Goal: Task Accomplishment & Management: Manage account settings

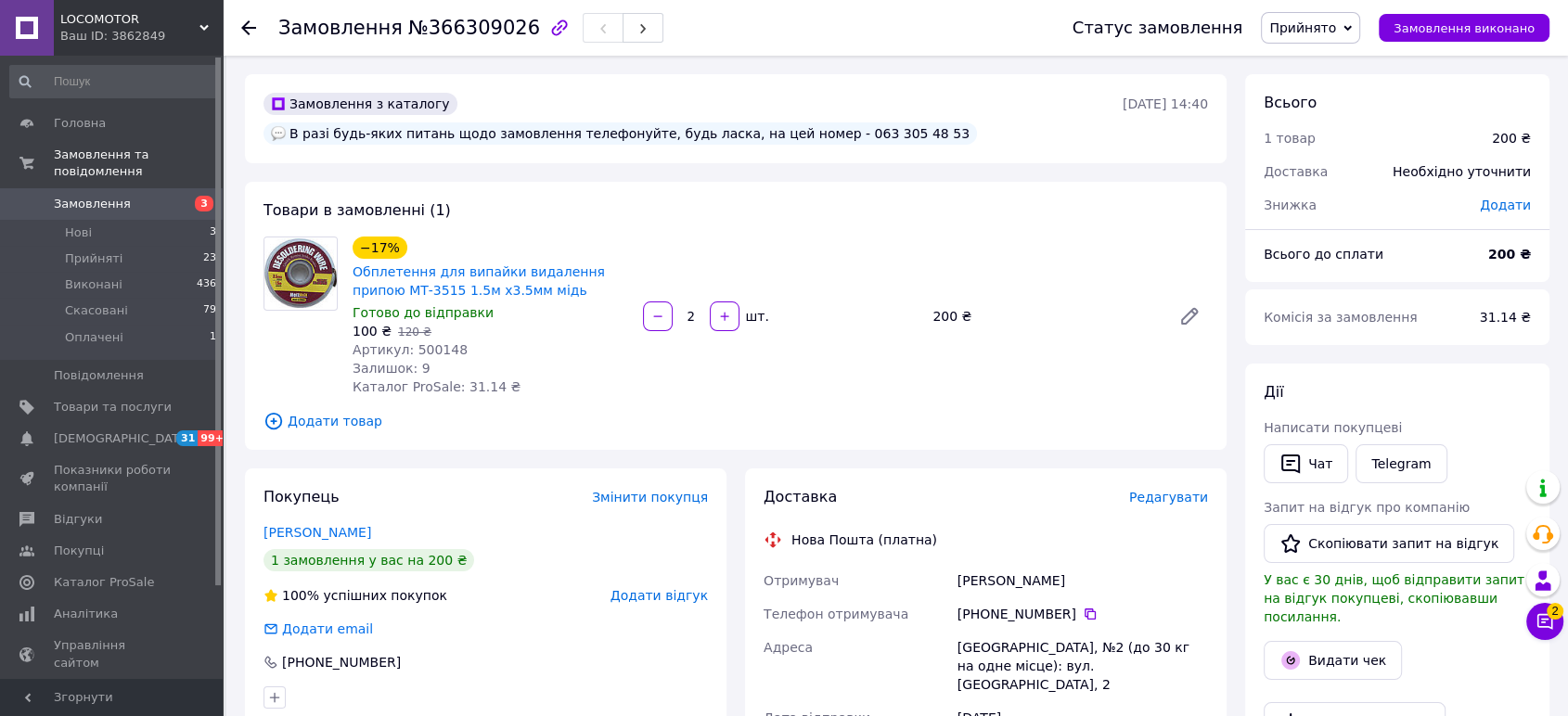
click at [233, 33] on div "Замовлення №366309026 Статус замовлення Прийнято Виконано Скасовано Оплачено За…" at bounding box center [896, 28] width 1346 height 56
click at [238, 25] on div "Замовлення №366309026 Статус замовлення Прийнято Виконано Скасовано Оплачено За…" at bounding box center [896, 28] width 1346 height 56
click at [249, 20] on icon at bounding box center [248, 27] width 14 height 14
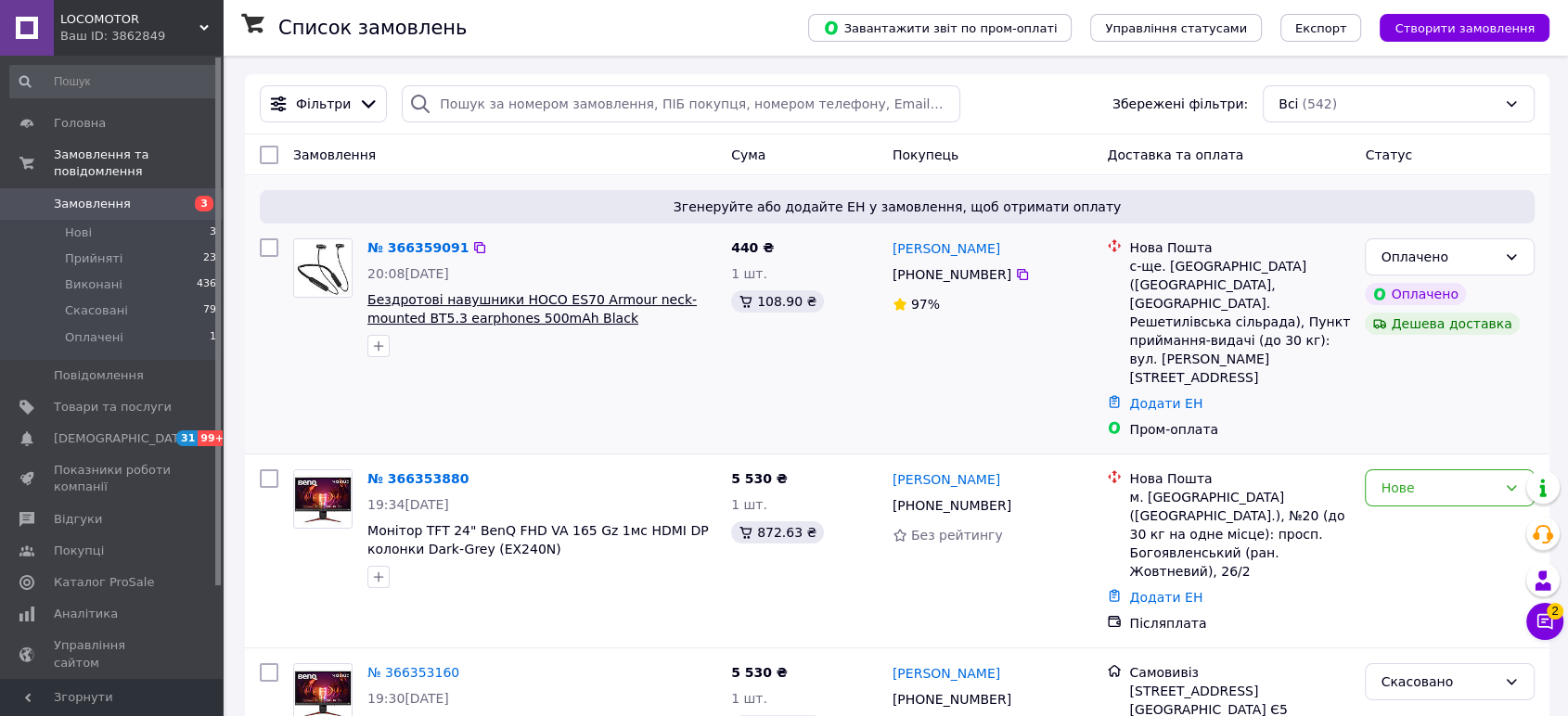
drag, startPoint x: 677, startPoint y: 317, endPoint x: 548, endPoint y: 314, distance: 129.0
click at [548, 314] on span "Бездротові навушники HOCO ES70 Armour neck-mounted BT5.3 earphones 500mAh Black…" at bounding box center [542, 309] width 349 height 37
copy span "(6942007611602)"
click at [652, 332] on div at bounding box center [542, 345] width 356 height 30
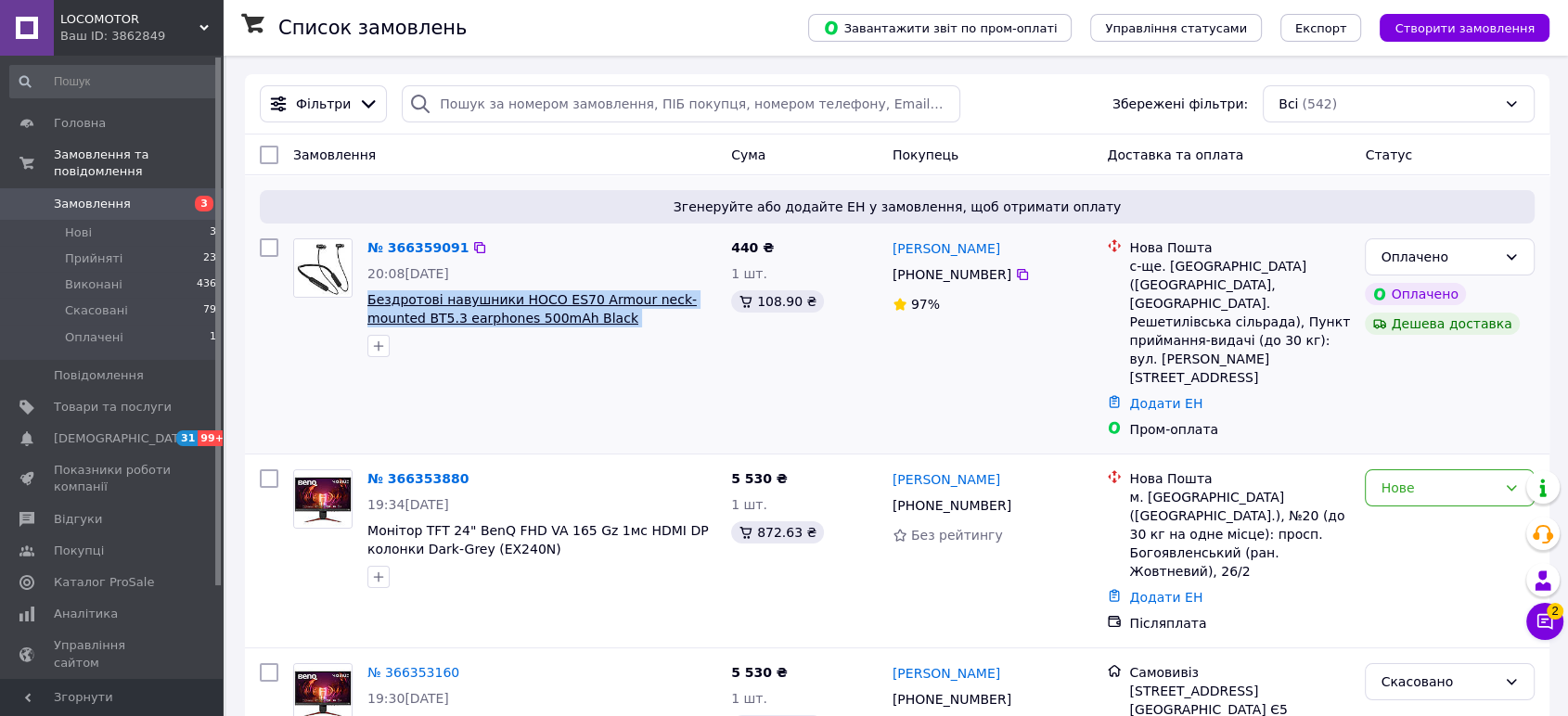
drag, startPoint x: 653, startPoint y: 313, endPoint x: 368, endPoint y: 292, distance: 285.8
click at [368, 292] on span "Бездротові навушники HOCO ES70 Armour neck-mounted BT5.3 earphones 500mAh Black…" at bounding box center [542, 309] width 349 height 37
copy span "Бездротові навушники HOCO ES70 Armour neck-mounted BT5.3 earphones 500mAh Black…"
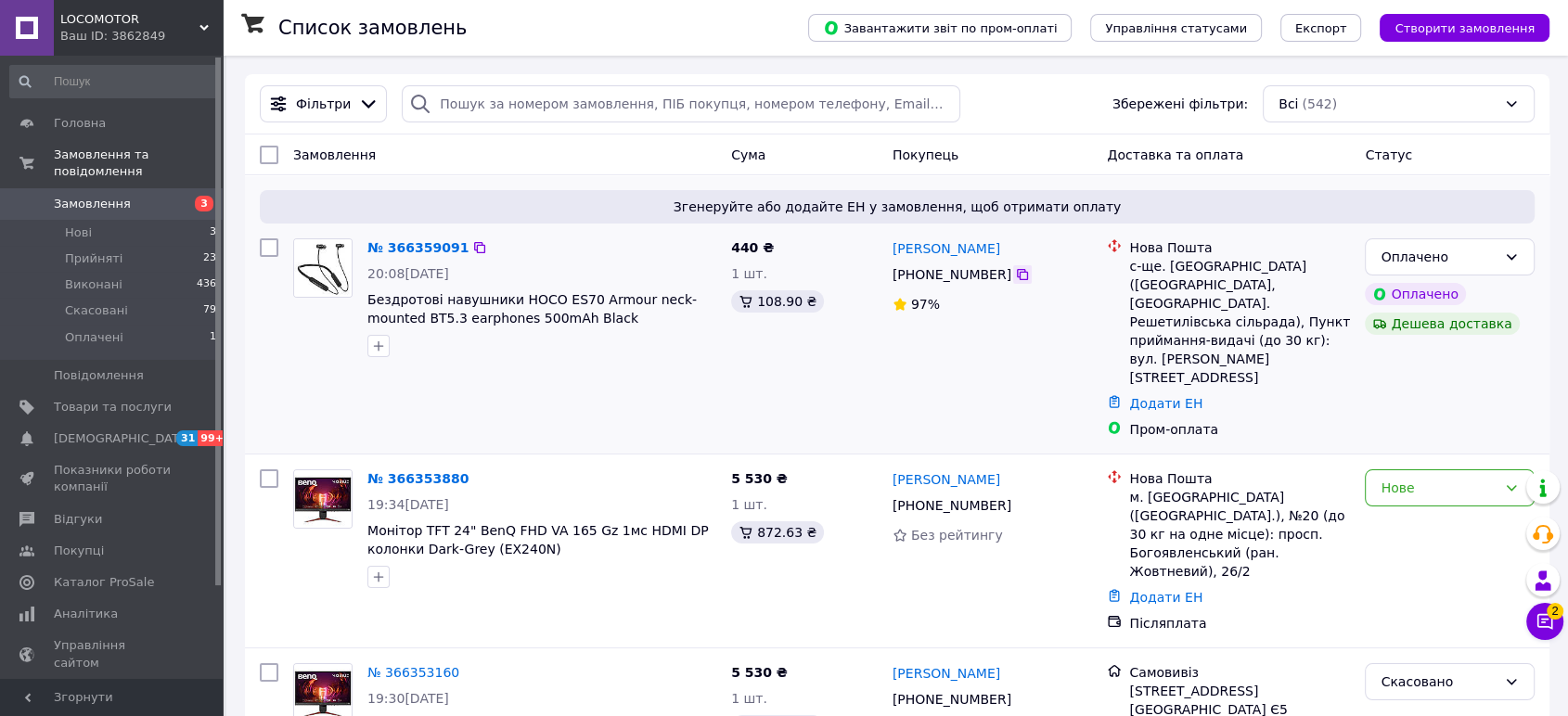
click at [1015, 278] on icon at bounding box center [1022, 274] width 14 height 14
click at [1210, 274] on div "с-ще. [GEOGRAPHIC_DATA] ([GEOGRAPHIC_DATA], [GEOGRAPHIC_DATA]. Решетилівська сі…" at bounding box center [1240, 321] width 221 height 130
copy div "Покровське"
drag, startPoint x: 1162, startPoint y: 344, endPoint x: 1152, endPoint y: 352, distance: 12.8
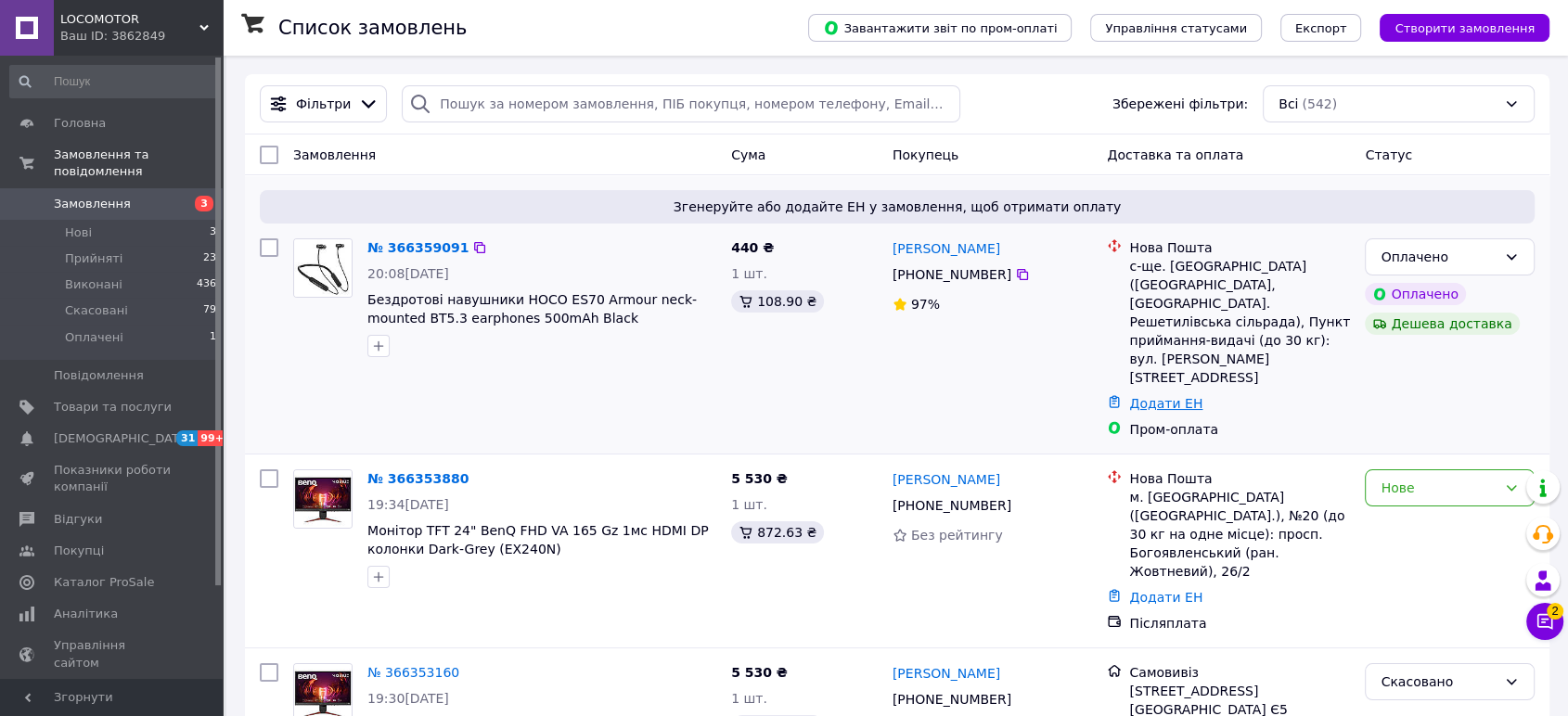
click at [1161, 396] on link "Додати ЕН" at bounding box center [1166, 402] width 73 height 14
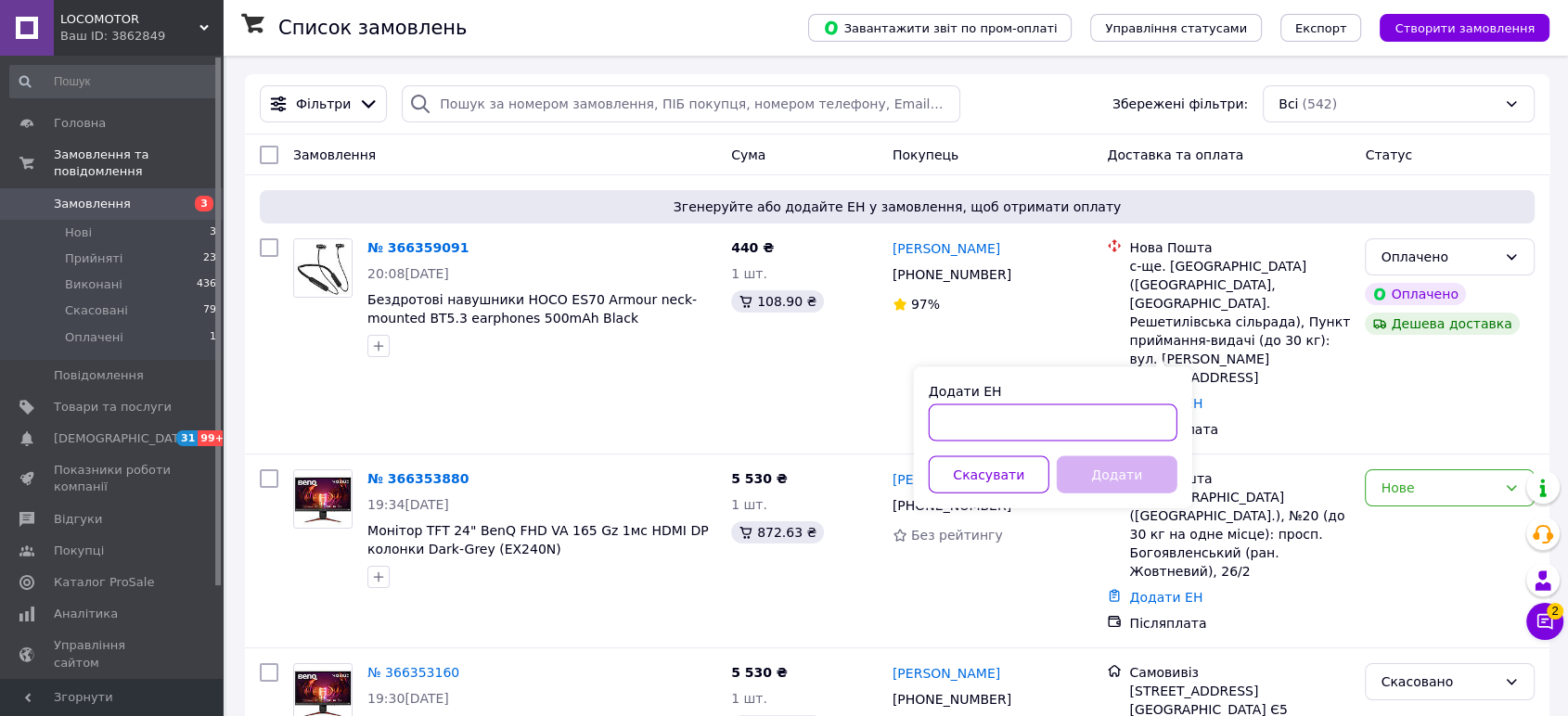
click at [1083, 416] on input "Додати ЕН" at bounding box center [1053, 423] width 249 height 37
paste input "20451269271737"
type input "20451269271737"
click at [1132, 480] on button "Додати" at bounding box center [1117, 475] width 121 height 37
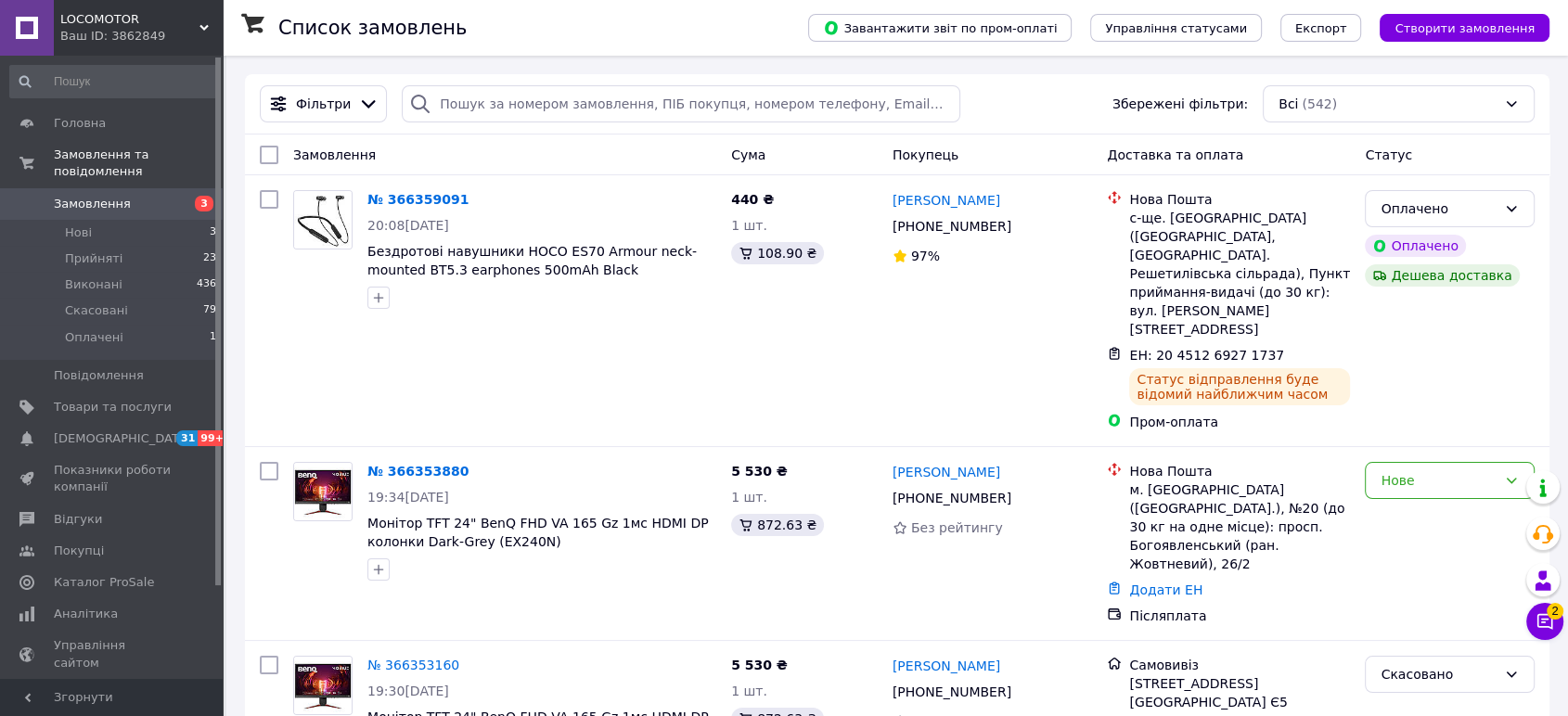
click at [1444, 219] on div "Оплачено" at bounding box center [1439, 208] width 116 height 20
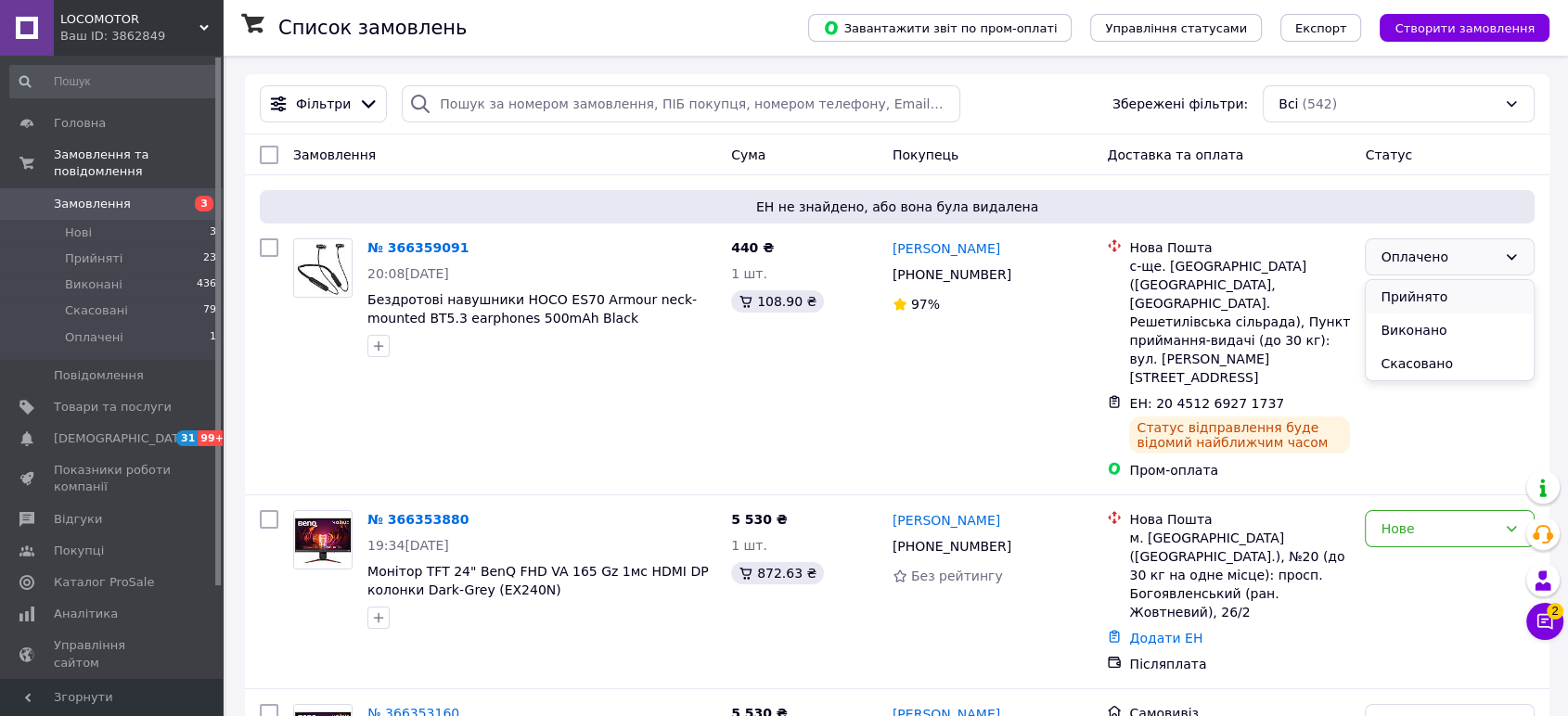
click at [1400, 289] on li "Прийнято" at bounding box center [1450, 296] width 168 height 34
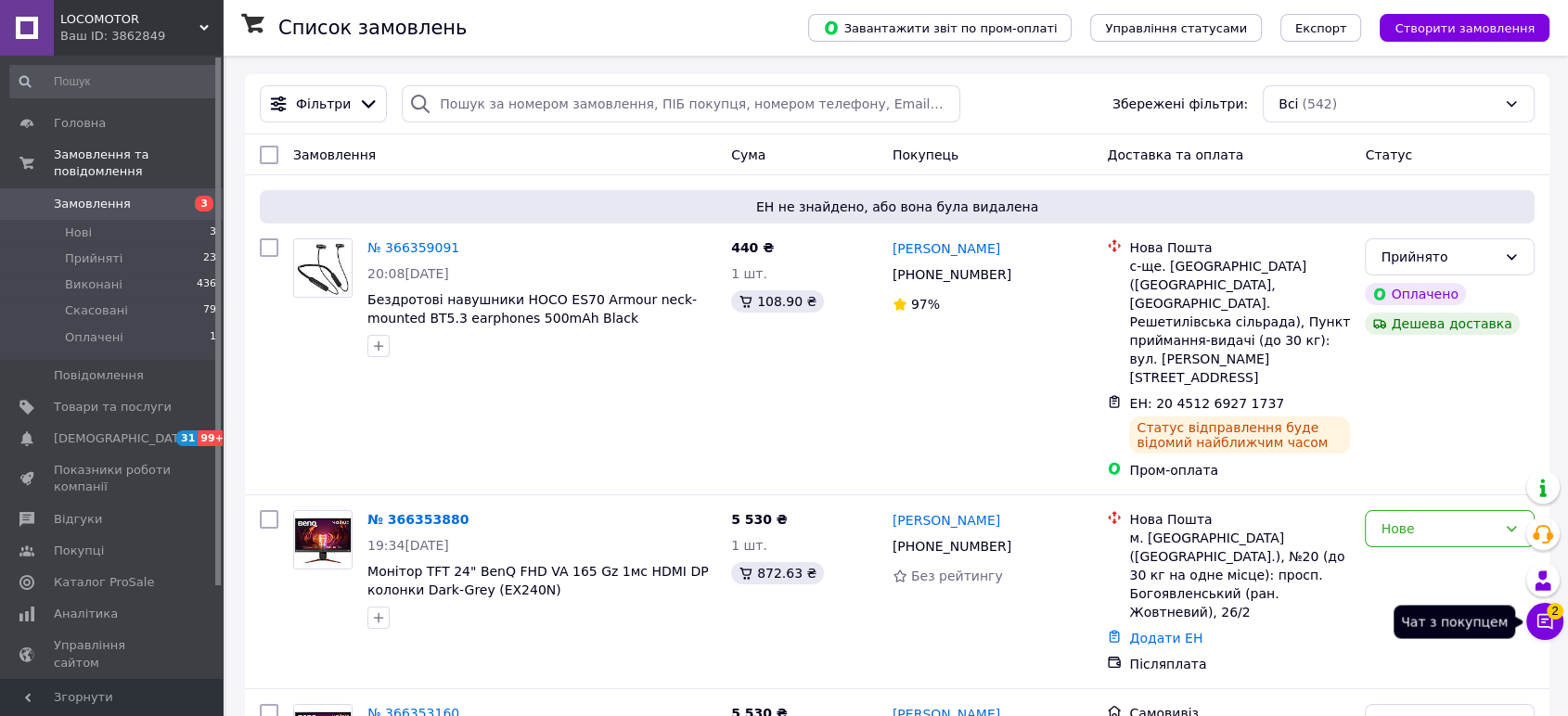
click at [1529, 620] on button "Чат з покупцем 2" at bounding box center [1545, 621] width 37 height 37
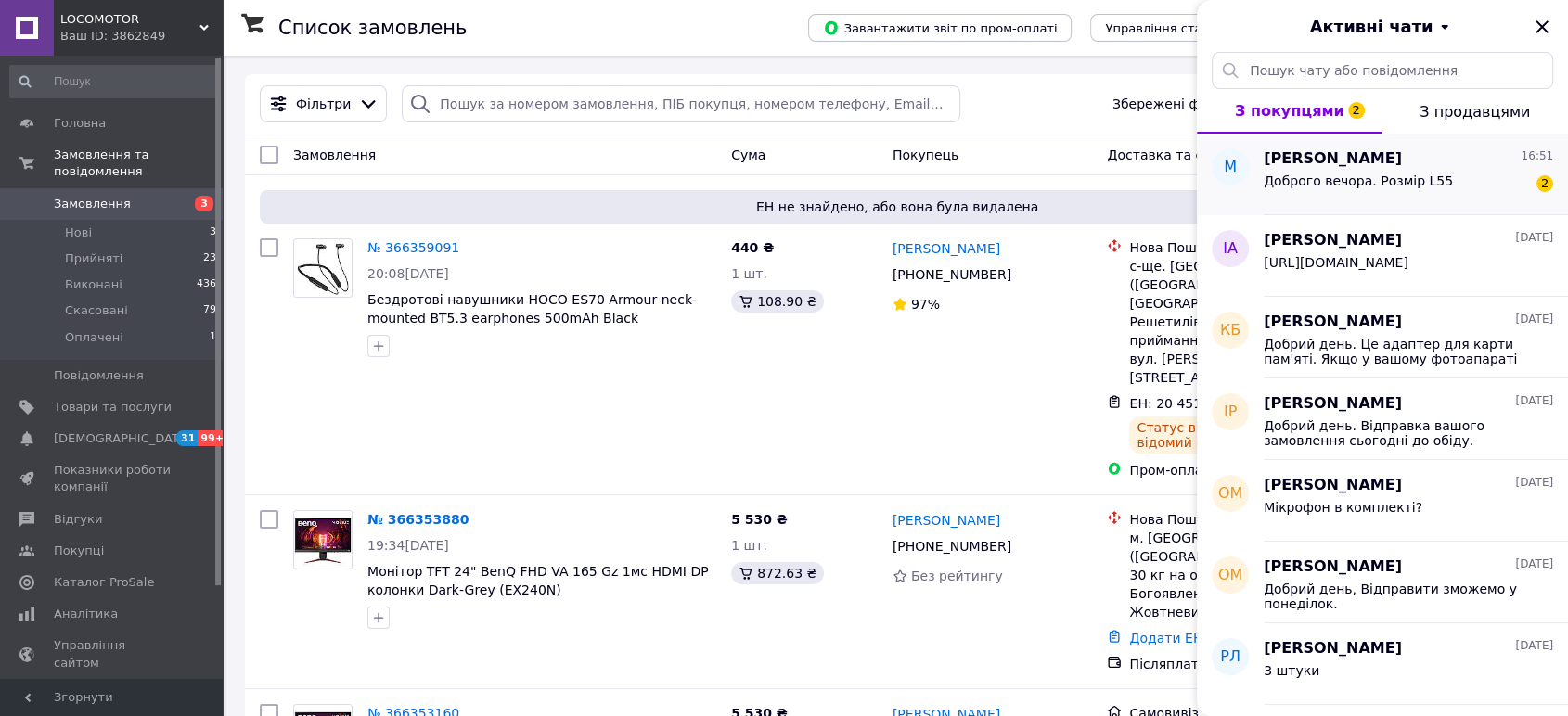
click at [1338, 191] on div "Доброго вечора. Розмір L55" at bounding box center [1358, 186] width 189 height 26
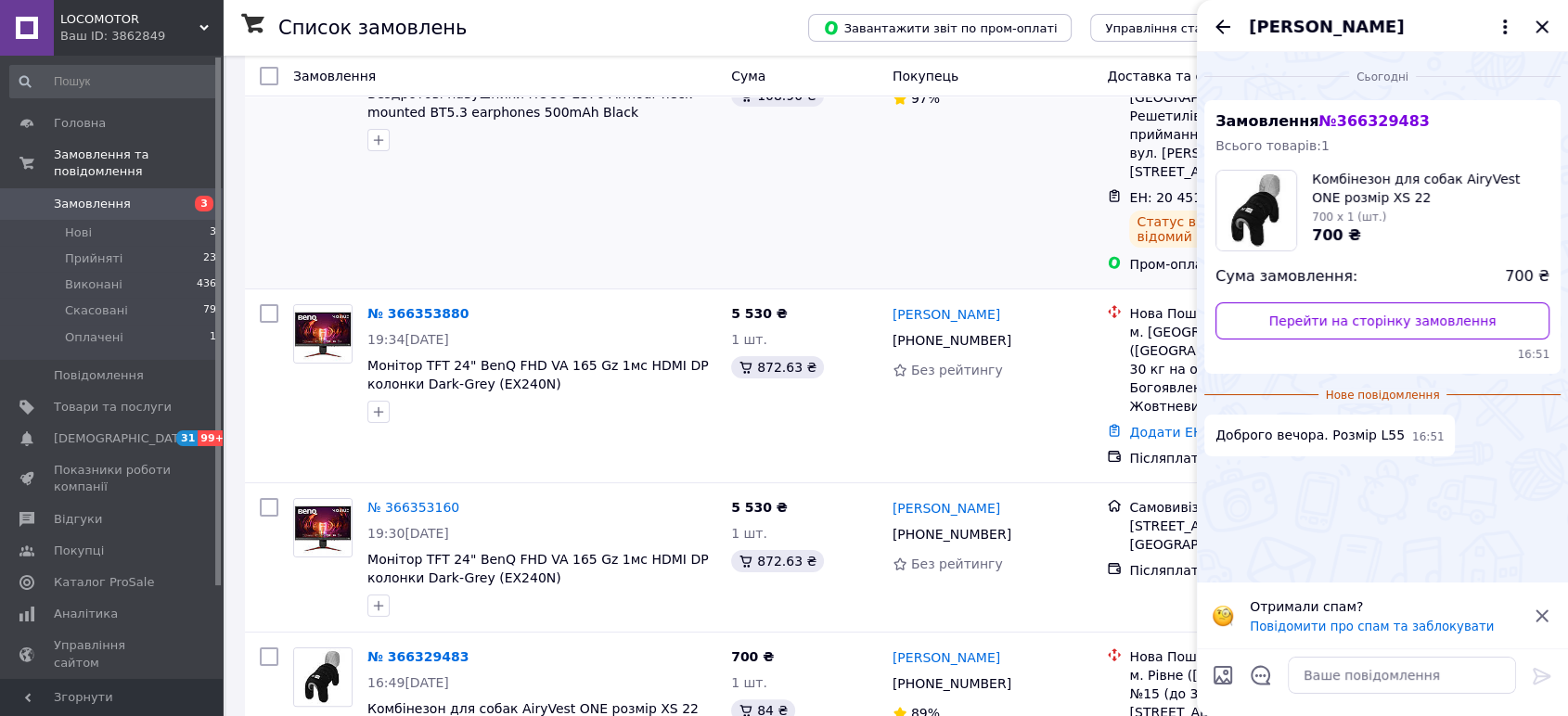
scroll to position [309, 0]
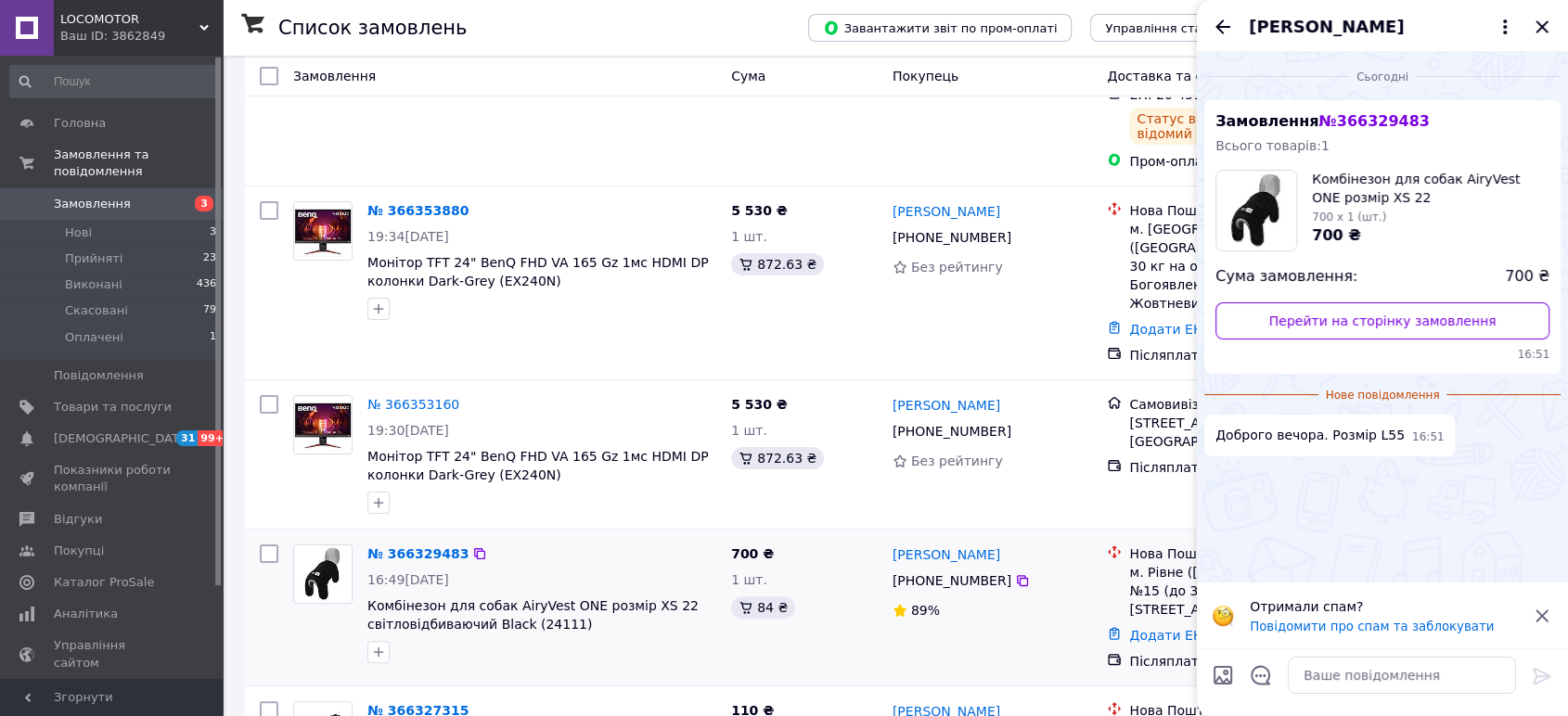
click at [849, 577] on div "700 ₴ 1 шт. 84 ₴" at bounding box center [804, 607] width 161 height 141
click at [1537, 30] on icon "Закрити" at bounding box center [1542, 26] width 22 height 22
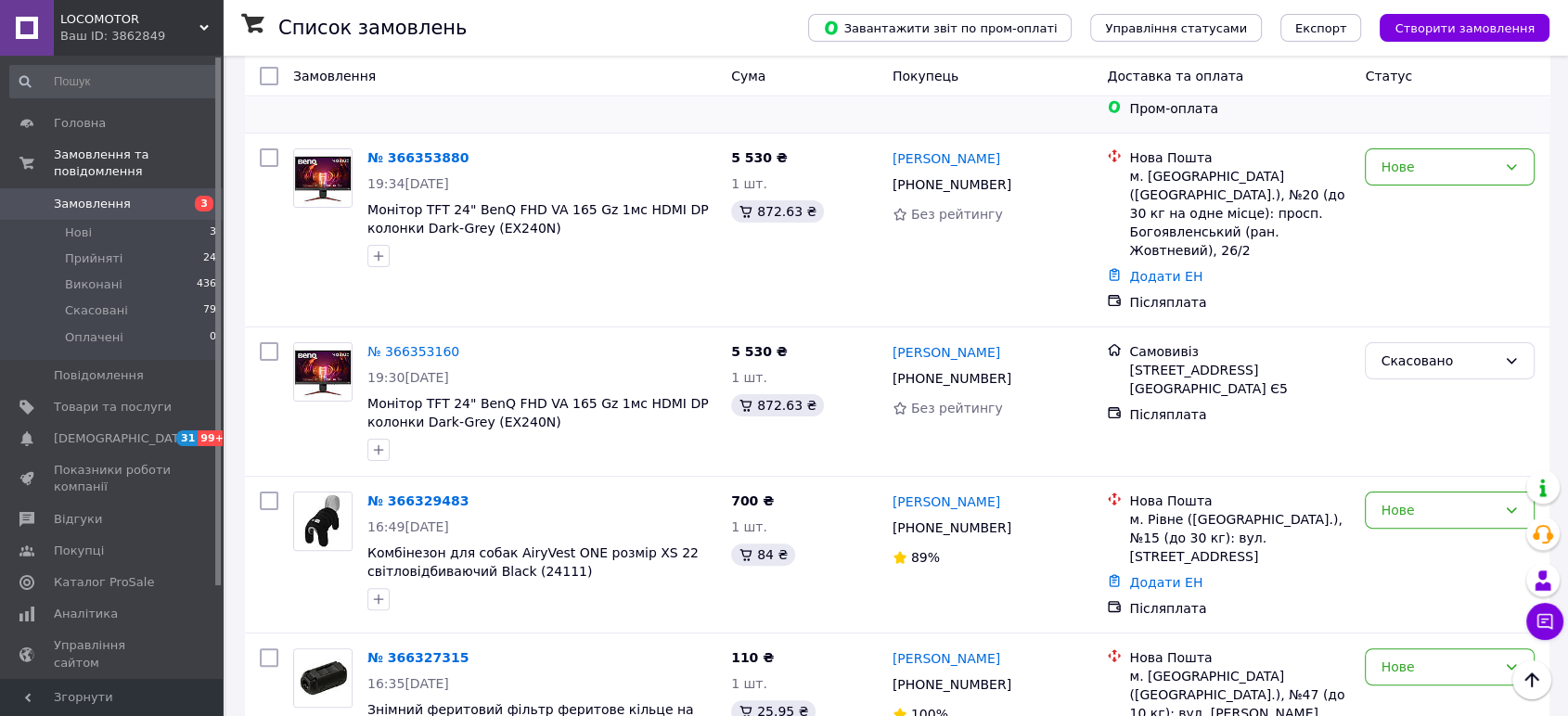
scroll to position [412, 0]
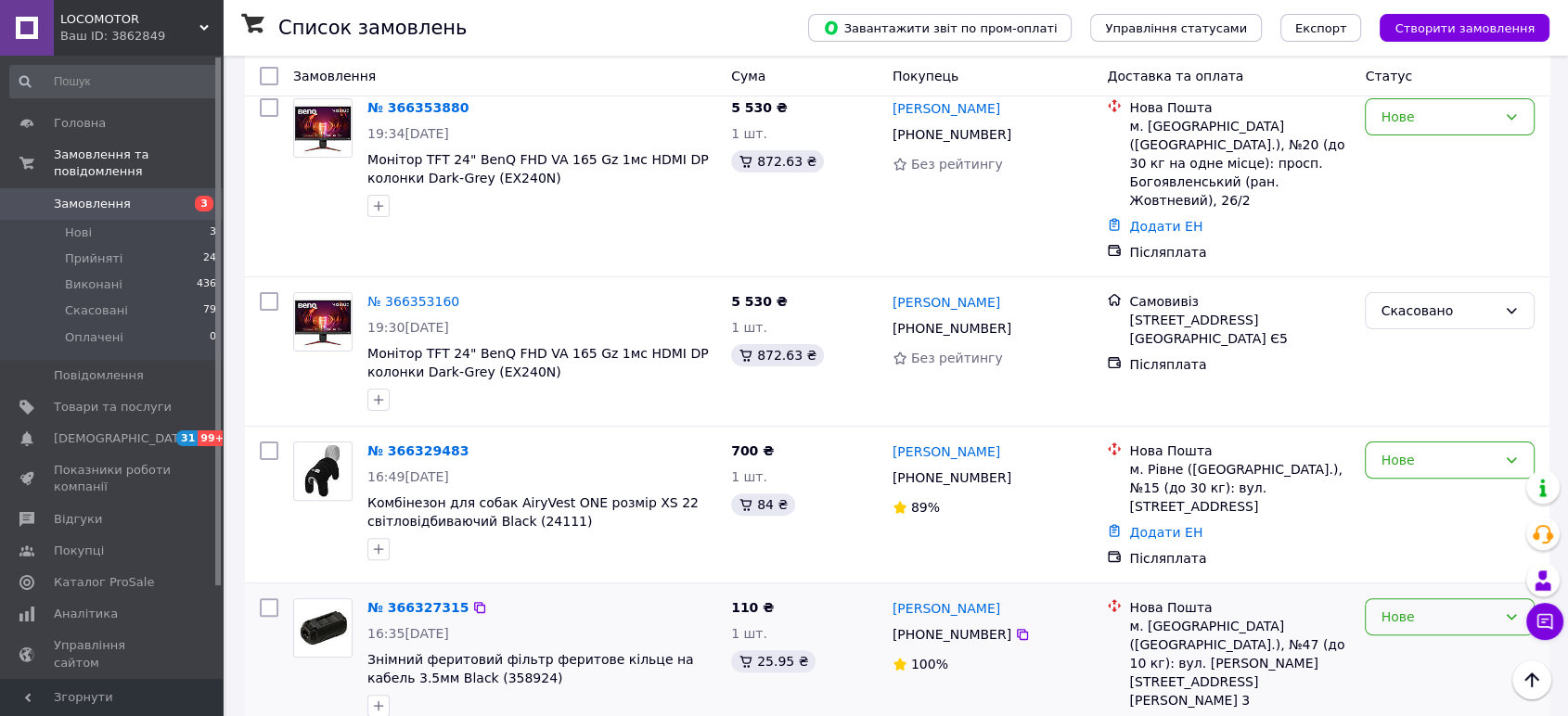
click at [1448, 607] on div "Нове" at bounding box center [1439, 617] width 116 height 20
click at [1401, 578] on li "Прийнято" at bounding box center [1450, 574] width 168 height 34
click at [1403, 434] on div "Нове" at bounding box center [1449, 505] width 184 height 141
click at [1403, 450] on div "Нове" at bounding box center [1439, 459] width 116 height 20
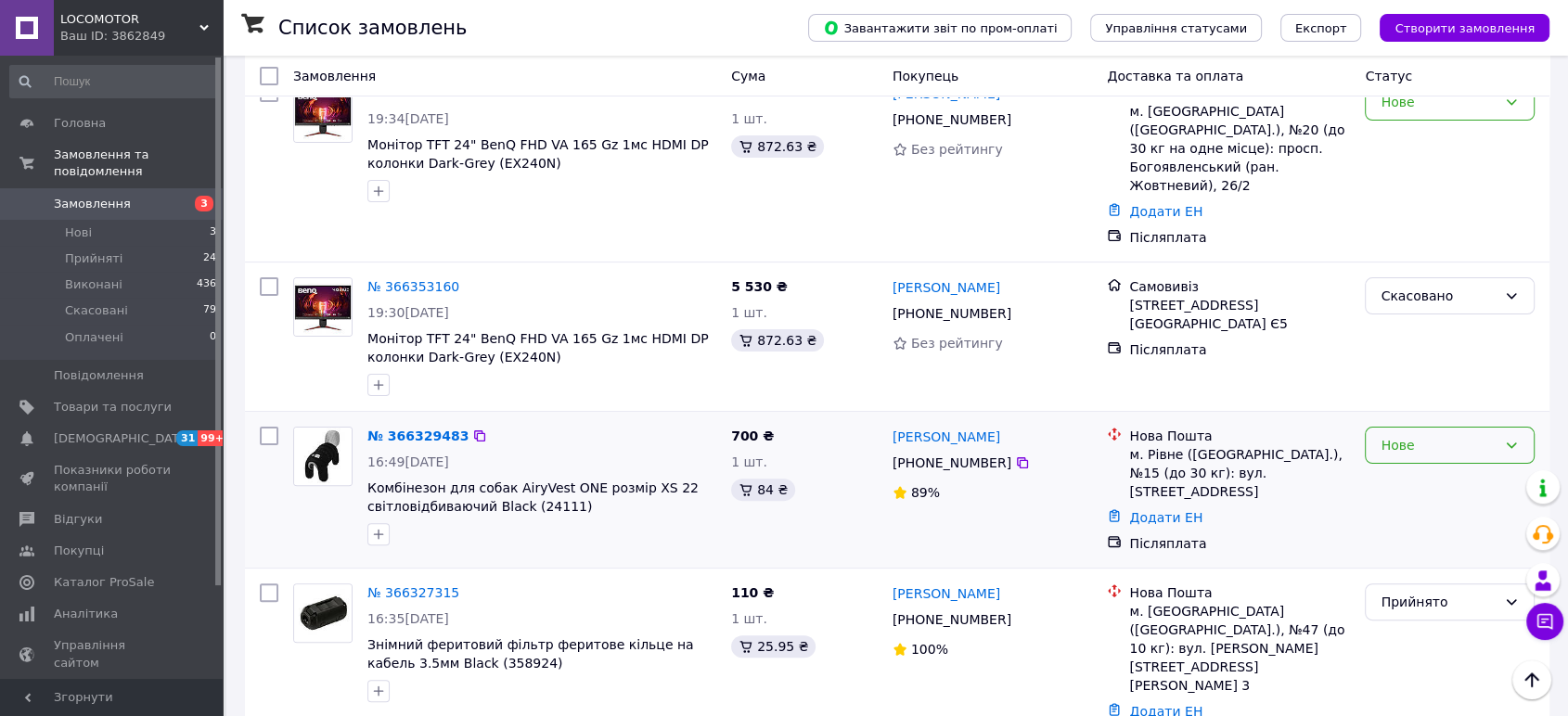
click at [1420, 435] on div "Нове" at bounding box center [1439, 445] width 116 height 20
click at [1403, 402] on li "Прийнято" at bounding box center [1450, 409] width 168 height 34
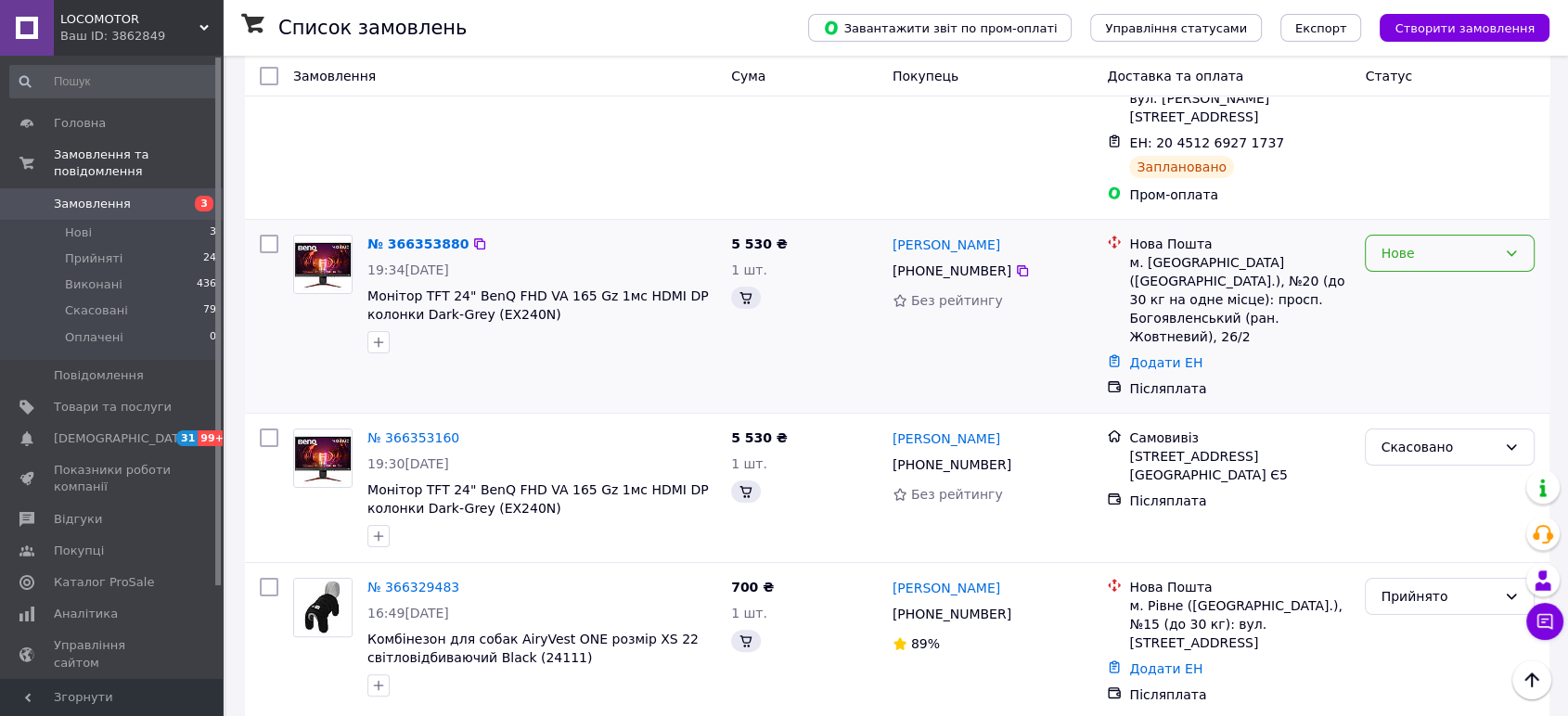
scroll to position [309, 0]
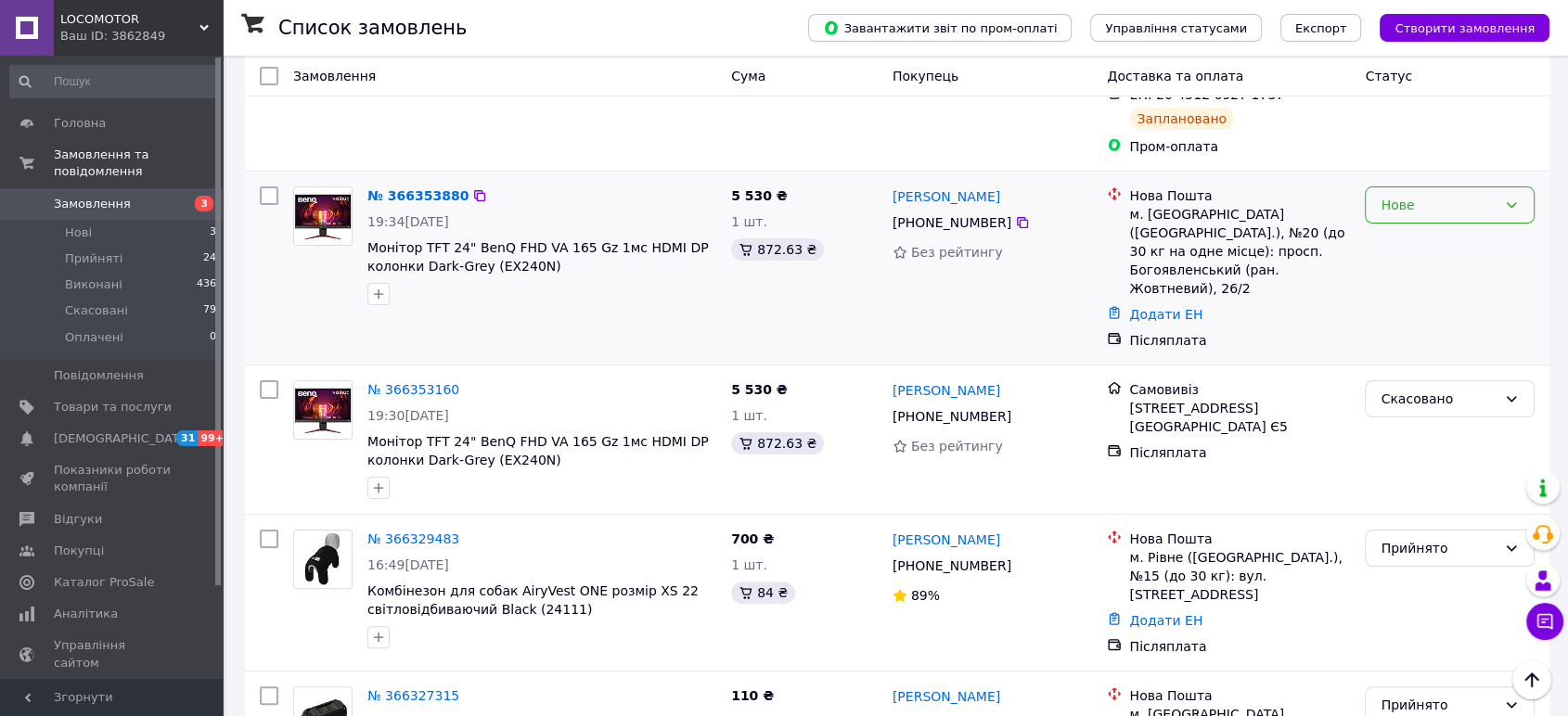
click at [1450, 195] on div "Нове" at bounding box center [1439, 205] width 116 height 20
click at [1417, 183] on li "Прийнято" at bounding box center [1450, 189] width 168 height 34
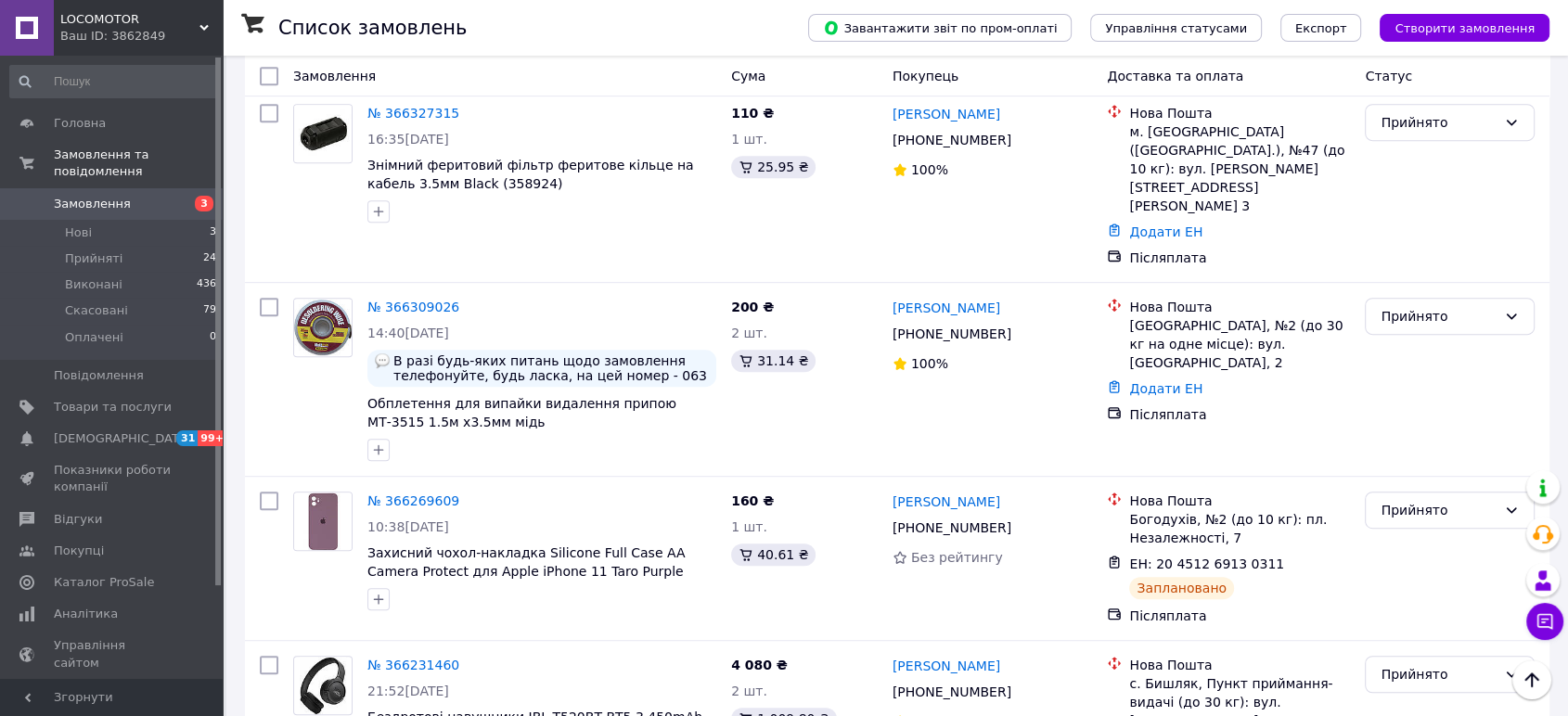
scroll to position [927, 0]
